Goal: Check status: Check status

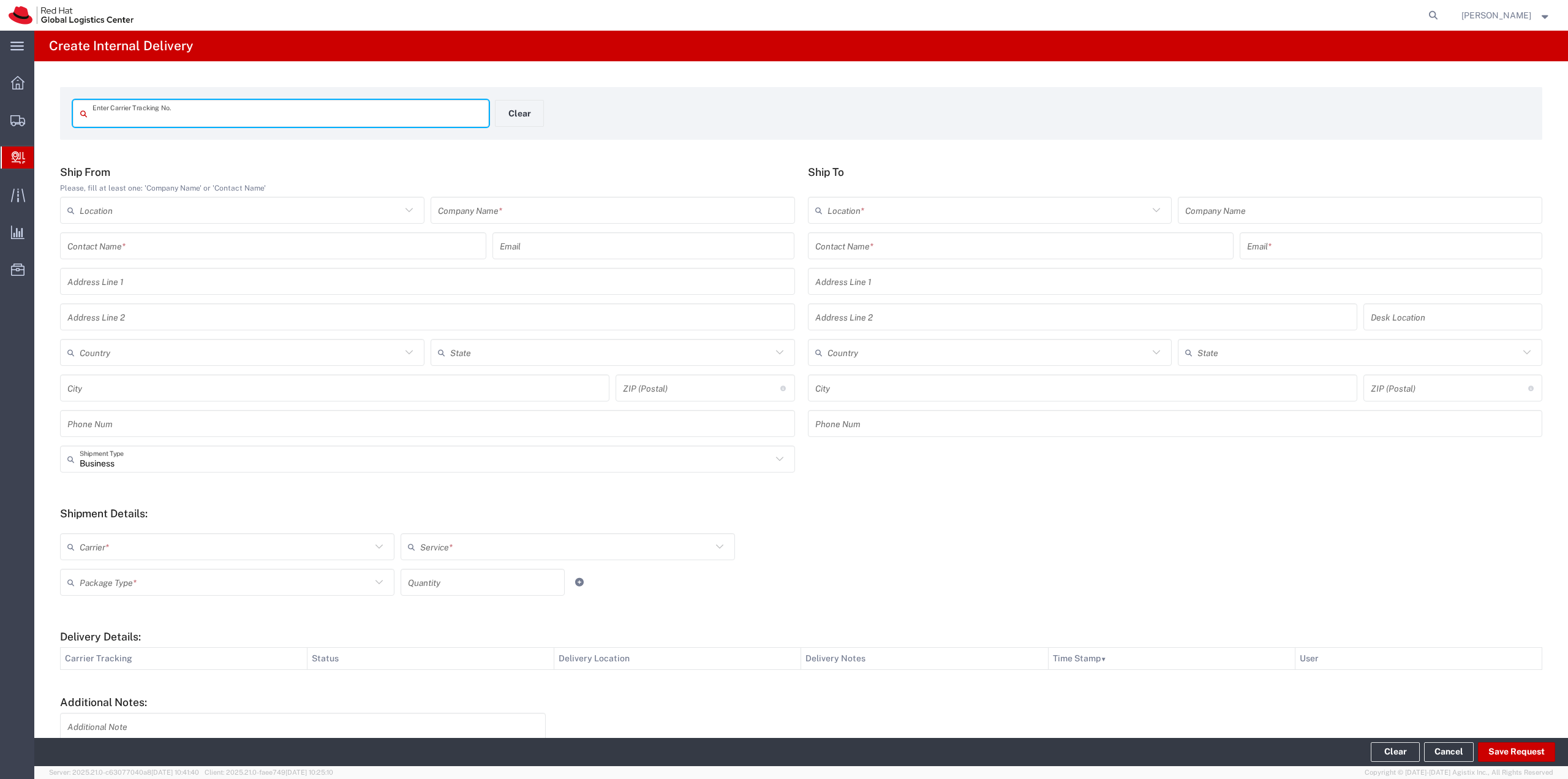
click at [43, 156] on span "Internal Delivery" at bounding box center [39, 157] width 10 height 25
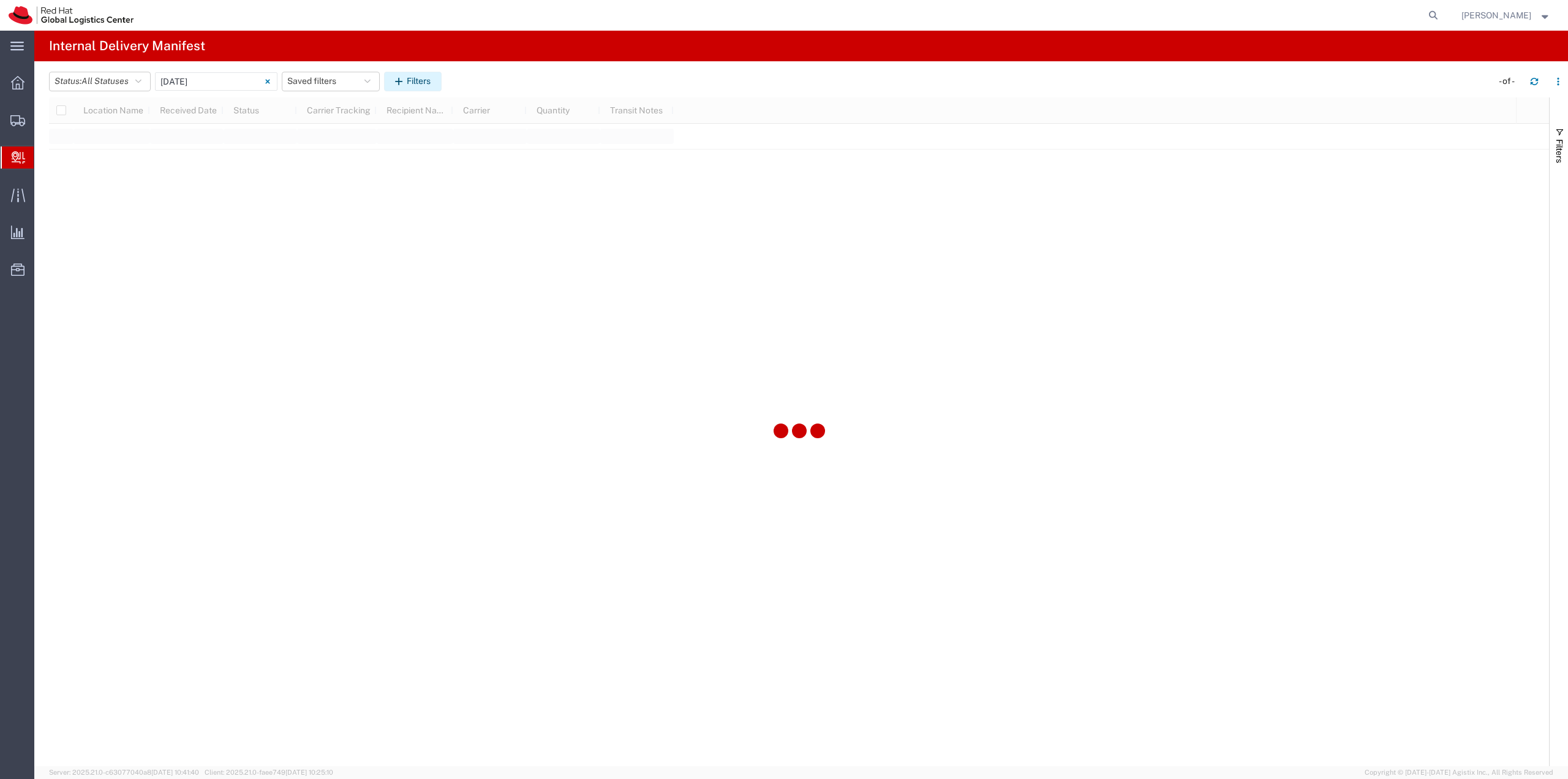
click at [403, 86] on button "Filters" at bounding box center [413, 81] width 58 height 19
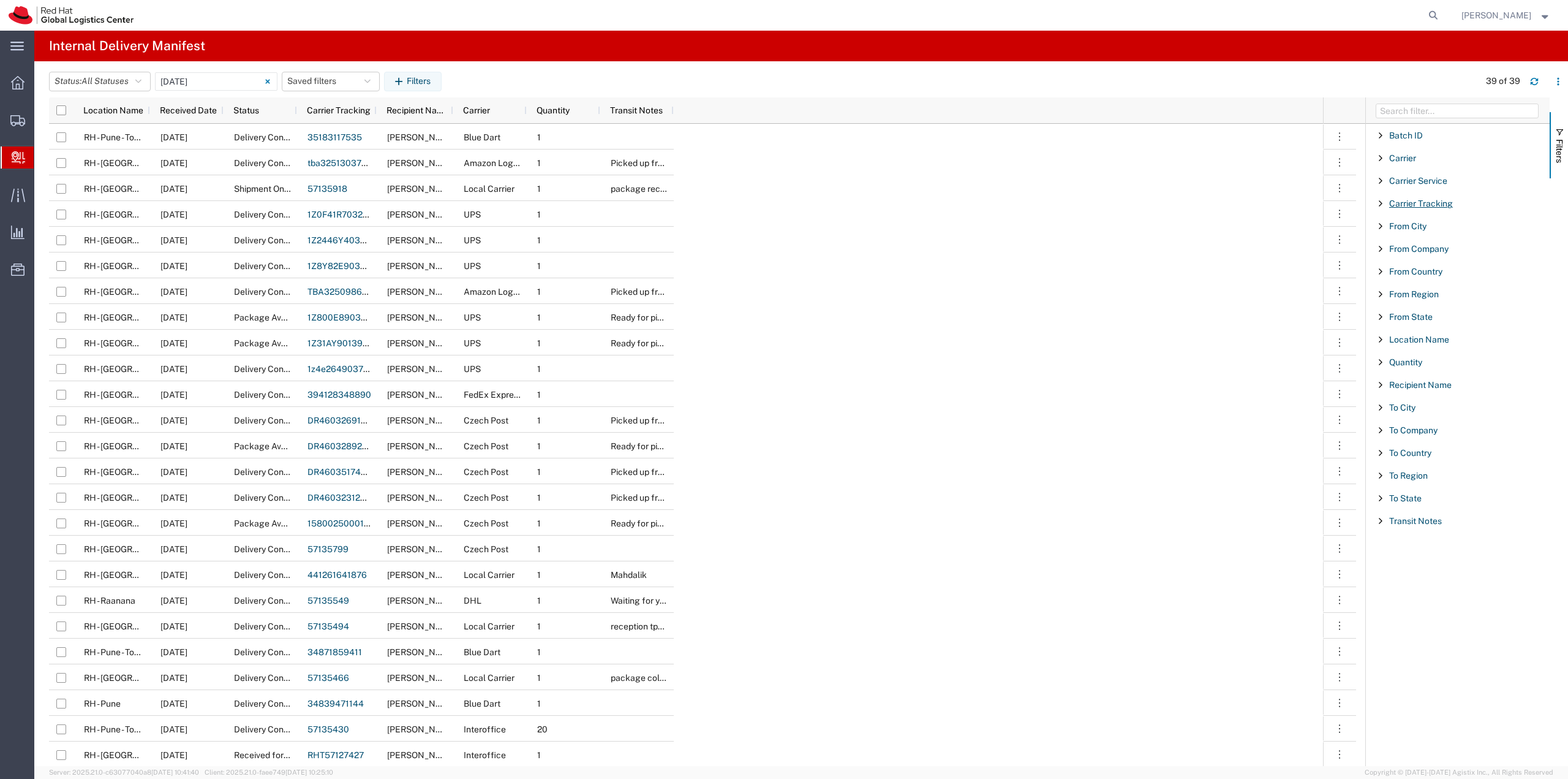
click at [1422, 200] on span "Carrier Tracking" at bounding box center [1421, 204] width 63 height 10
paste input "428909244423"
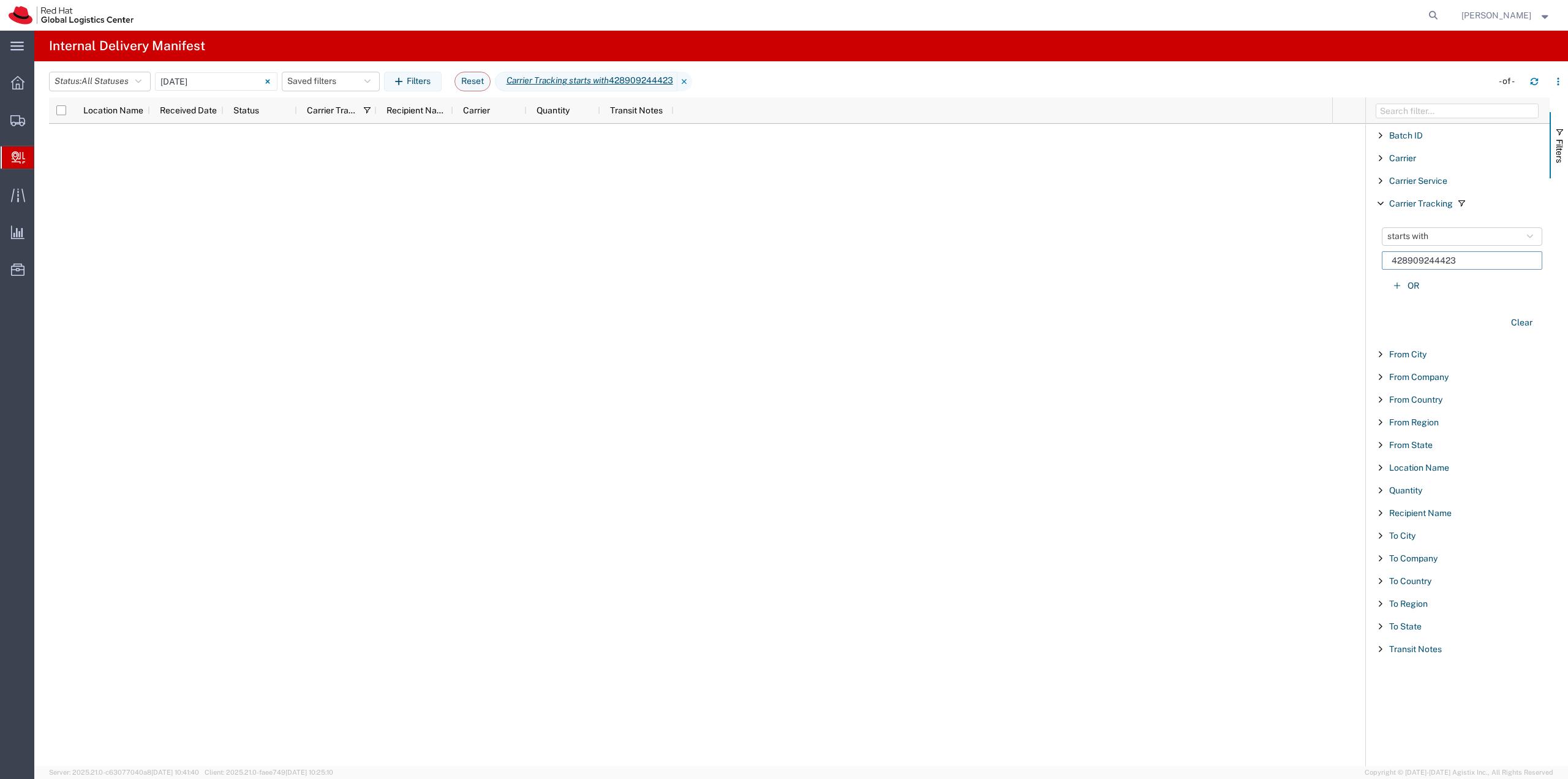
type input "428909244423"
click at [270, 82] on icon at bounding box center [267, 80] width 4 height 4
click at [140, 81] on icon "button" at bounding box center [138, 81] width 6 height 8
click at [1383, 204] on span "Filter List 18 Filters" at bounding box center [1381, 204] width 10 height 10
